Goal: Entertainment & Leisure: Consume media (video, audio)

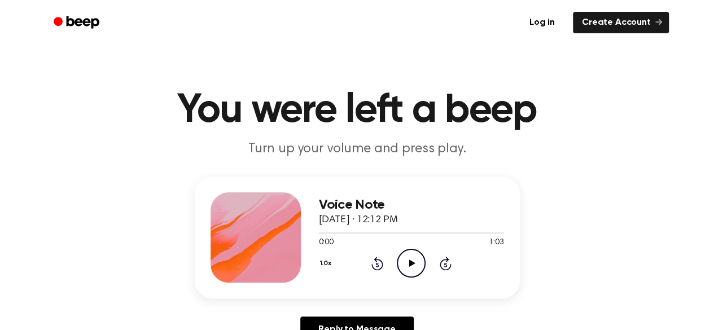
click at [413, 260] on icon "Play Audio" at bounding box center [411, 263] width 29 height 29
click at [408, 265] on icon "Play Audio" at bounding box center [411, 263] width 29 height 29
click at [409, 263] on icon "Play Audio" at bounding box center [411, 263] width 29 height 29
click at [409, 265] on icon at bounding box center [412, 263] width 6 height 7
